Goal: Task Accomplishment & Management: Use online tool/utility

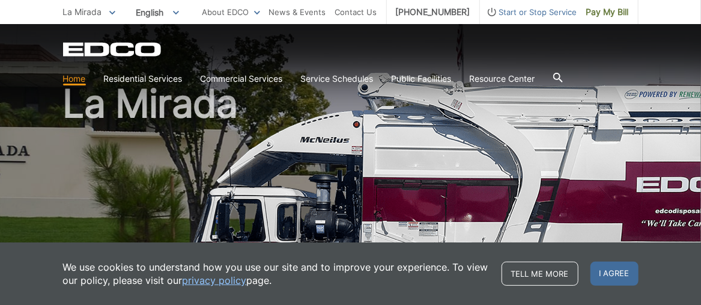
scroll to position [60, 0]
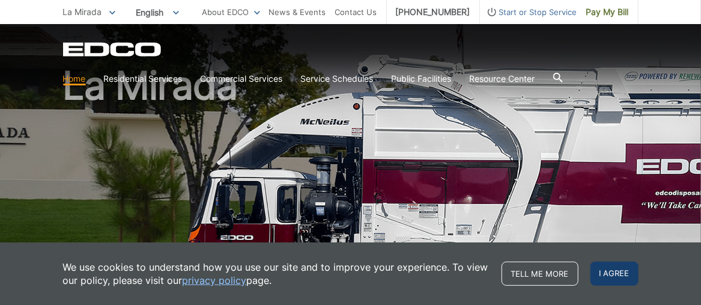
click at [617, 267] on span "I agree" at bounding box center [614, 273] width 48 height 24
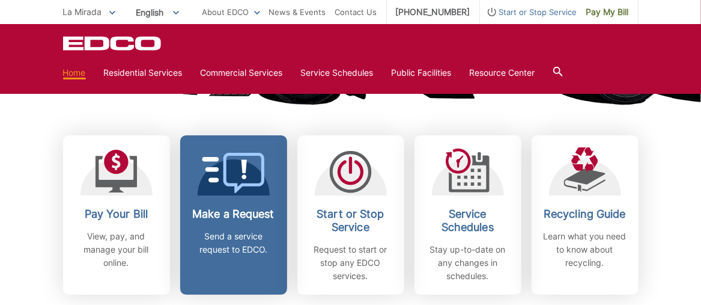
scroll to position [360, 0]
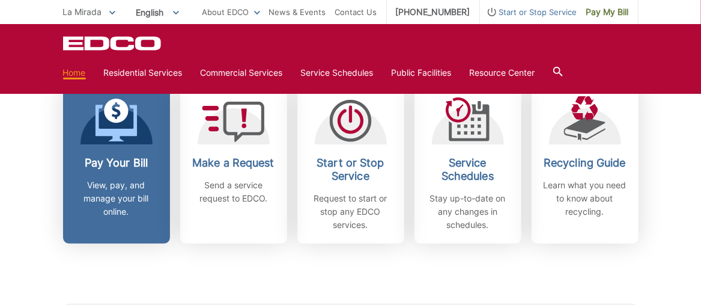
click at [111, 186] on p "View, pay, and manage your bill online." at bounding box center [116, 198] width 89 height 40
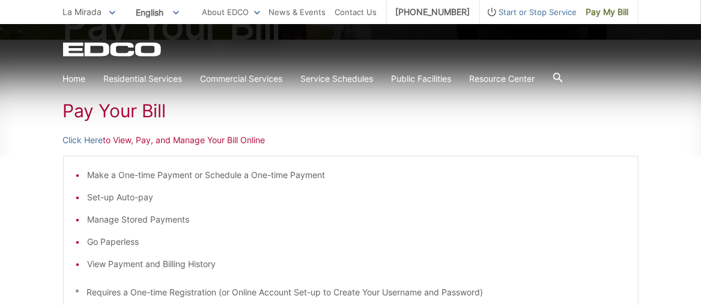
scroll to position [180, 0]
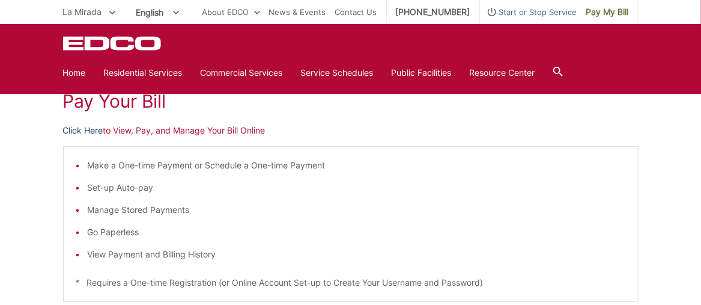
click at [85, 129] on link "Click Here" at bounding box center [83, 130] width 40 height 13
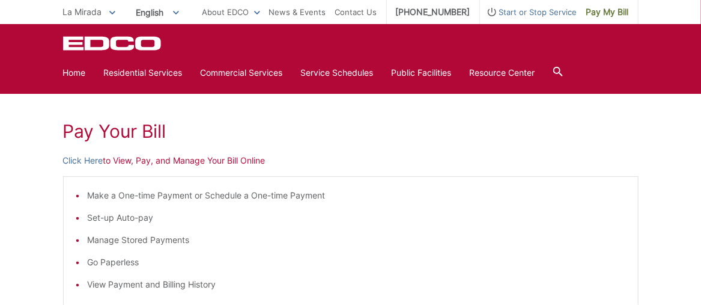
scroll to position [120, 0]
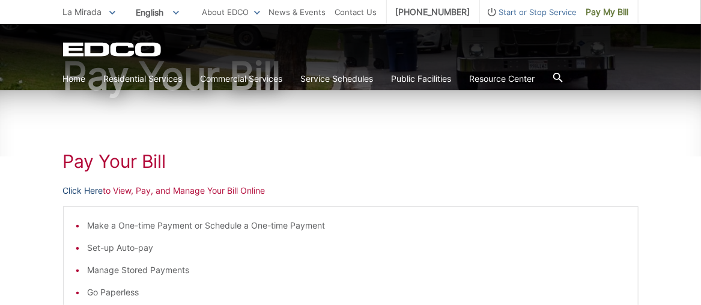
click at [79, 191] on link "Click Here" at bounding box center [83, 190] width 40 height 13
